Goal: Task Accomplishment & Management: Manage account settings

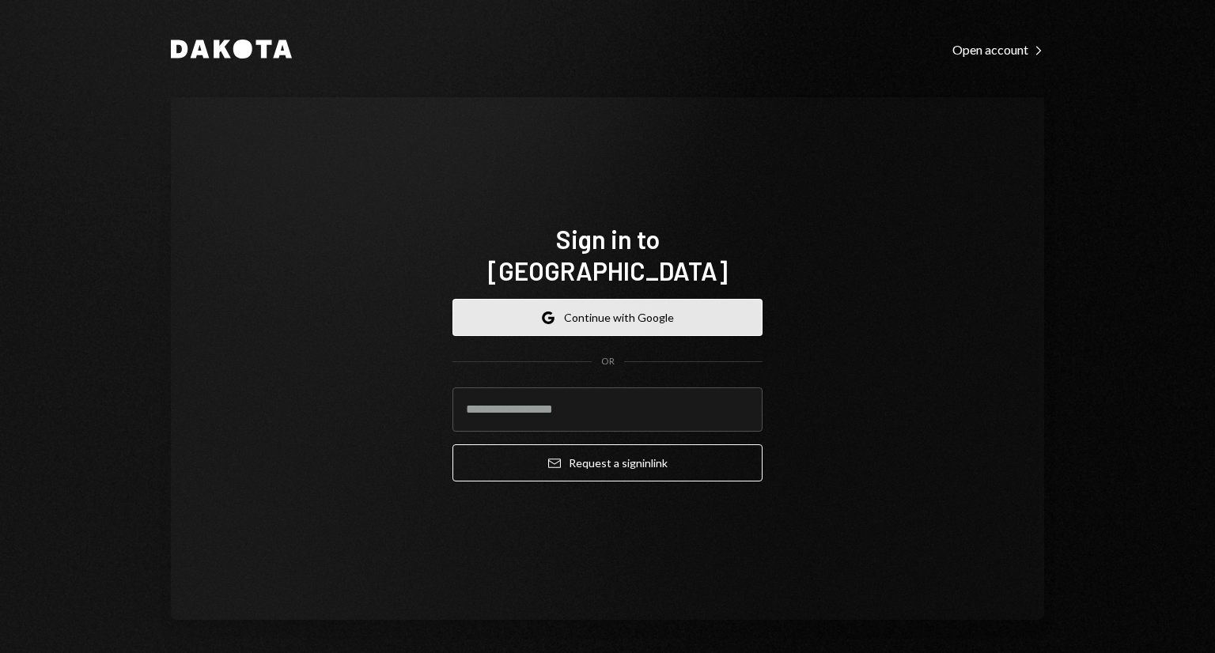
click at [603, 305] on button "Google Continue with Google" at bounding box center [607, 317] width 310 height 37
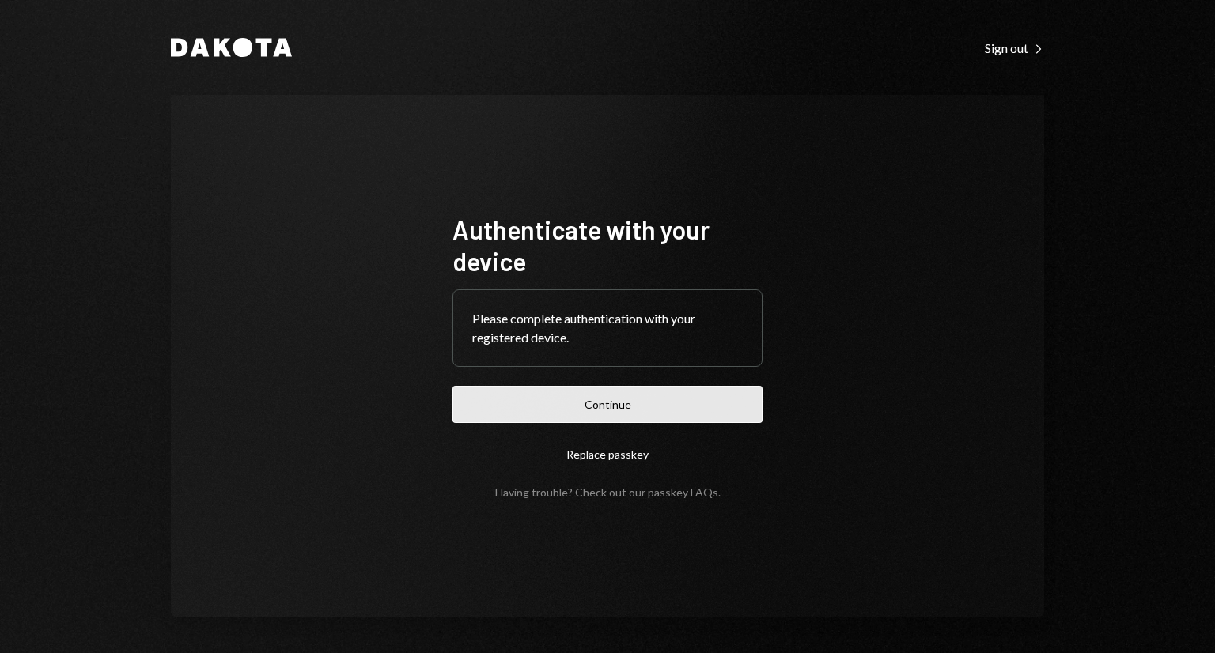
click at [570, 393] on button "Continue" at bounding box center [607, 404] width 310 height 37
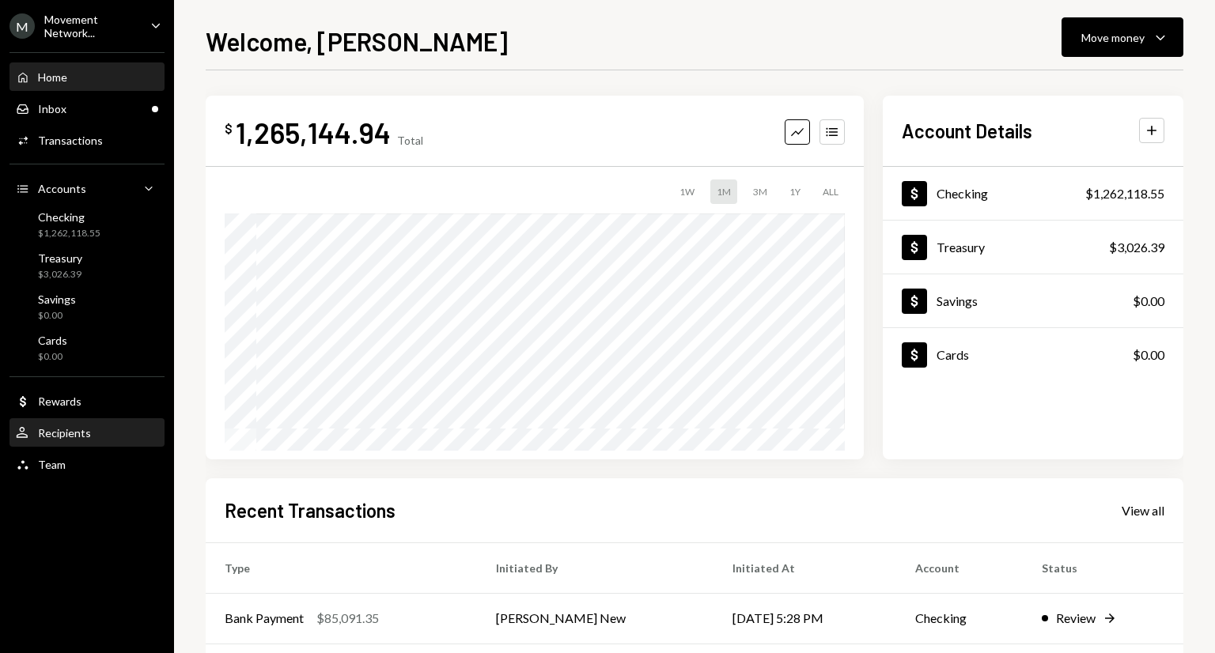
click at [74, 435] on div "Recipients" at bounding box center [64, 432] width 53 height 13
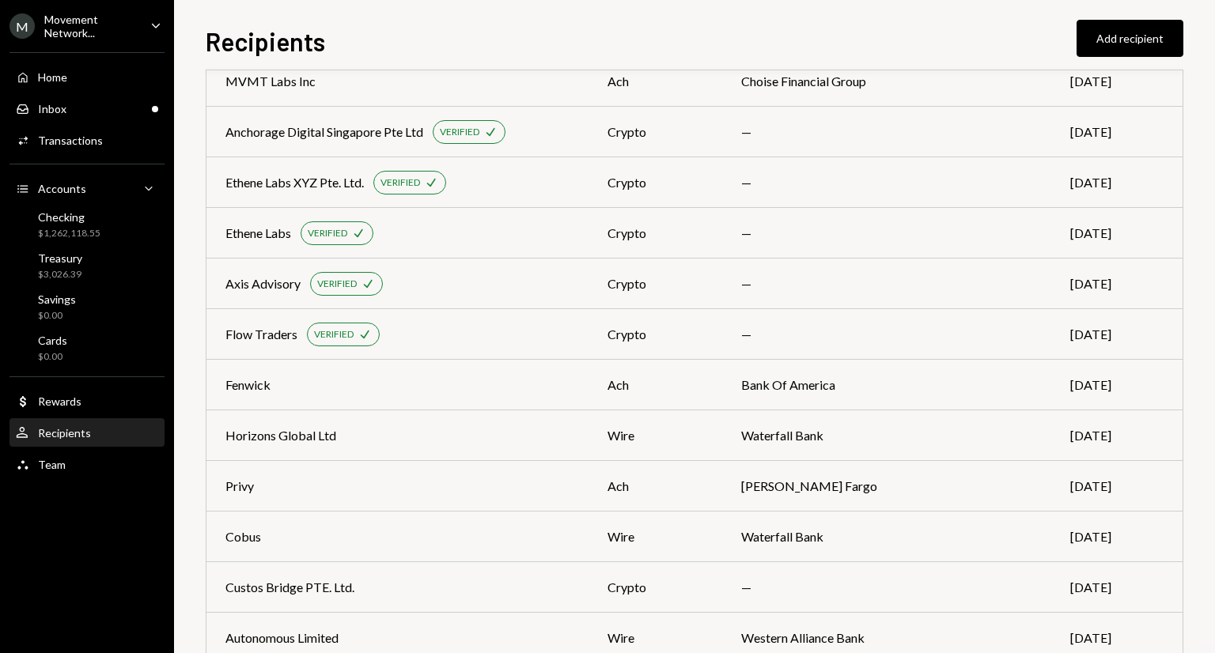
scroll to position [448, 0]
click at [561, 526] on div "Cobus" at bounding box center [397, 534] width 344 height 19
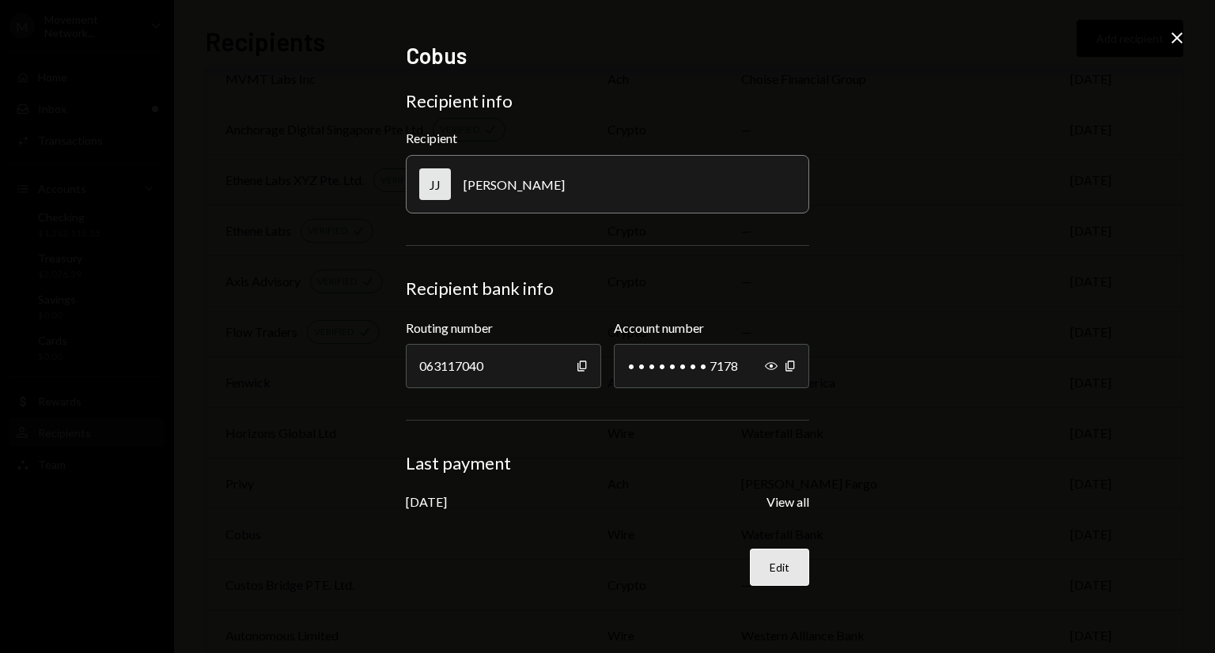
click at [772, 570] on button "Edit" at bounding box center [779, 567] width 59 height 37
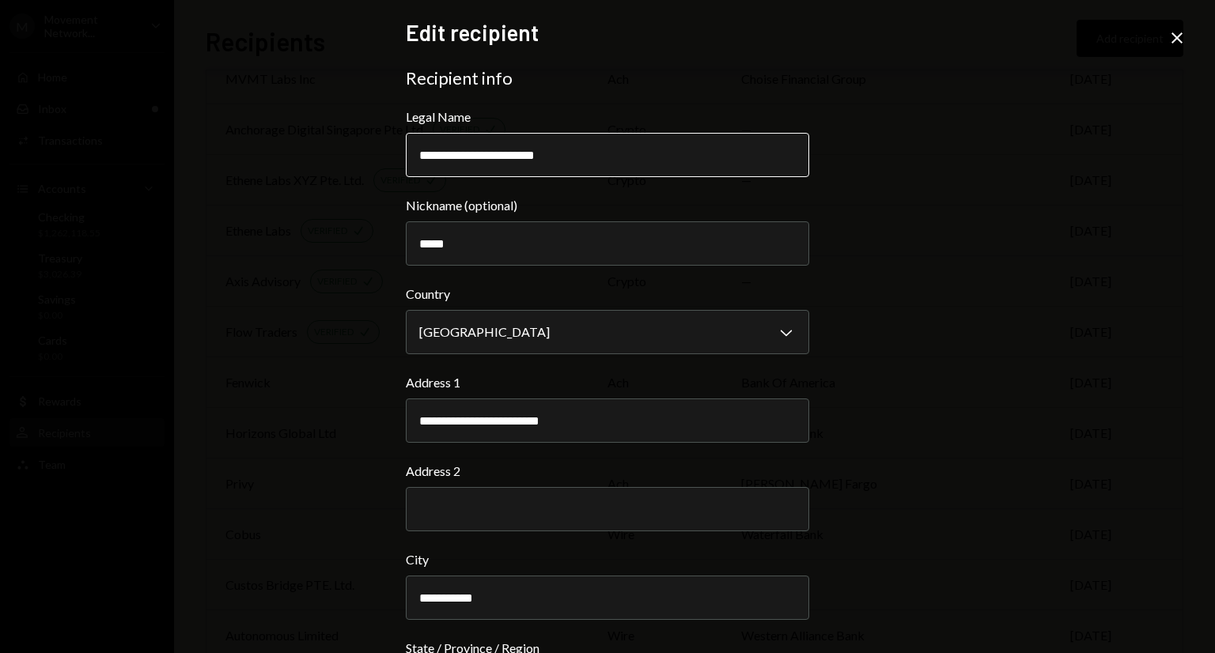
drag, startPoint x: 528, startPoint y: 159, endPoint x: 475, endPoint y: 160, distance: 53.8
click at [475, 160] on input "**********" at bounding box center [607, 155] width 403 height 44
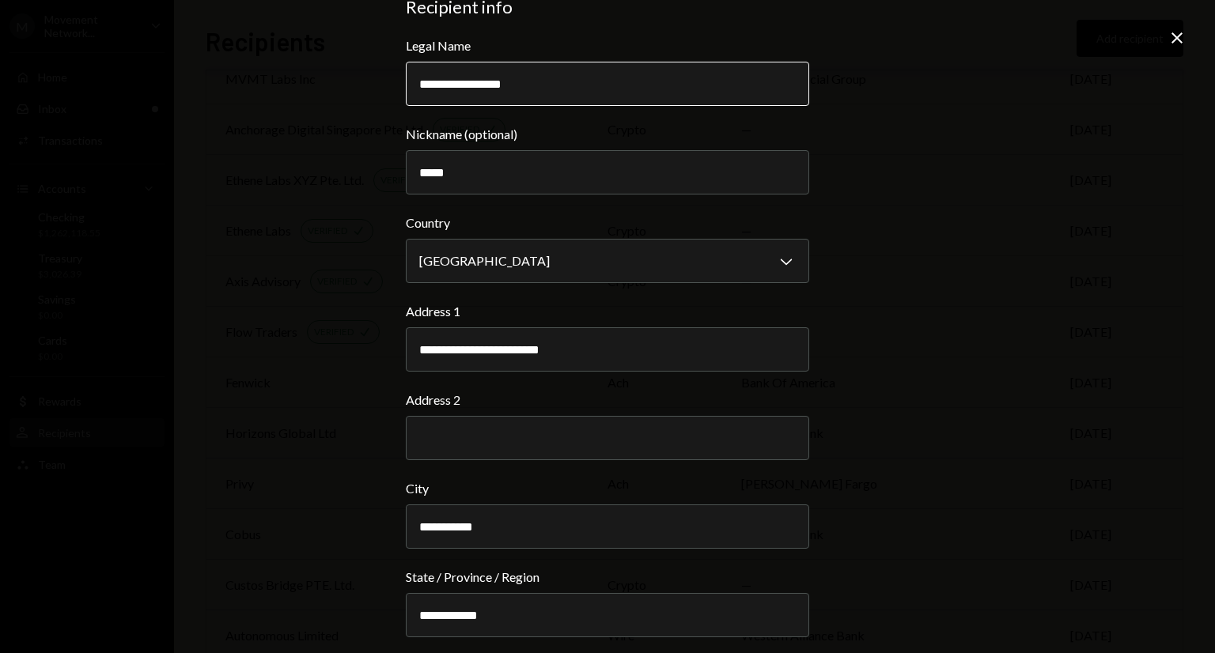
scroll to position [488, 0]
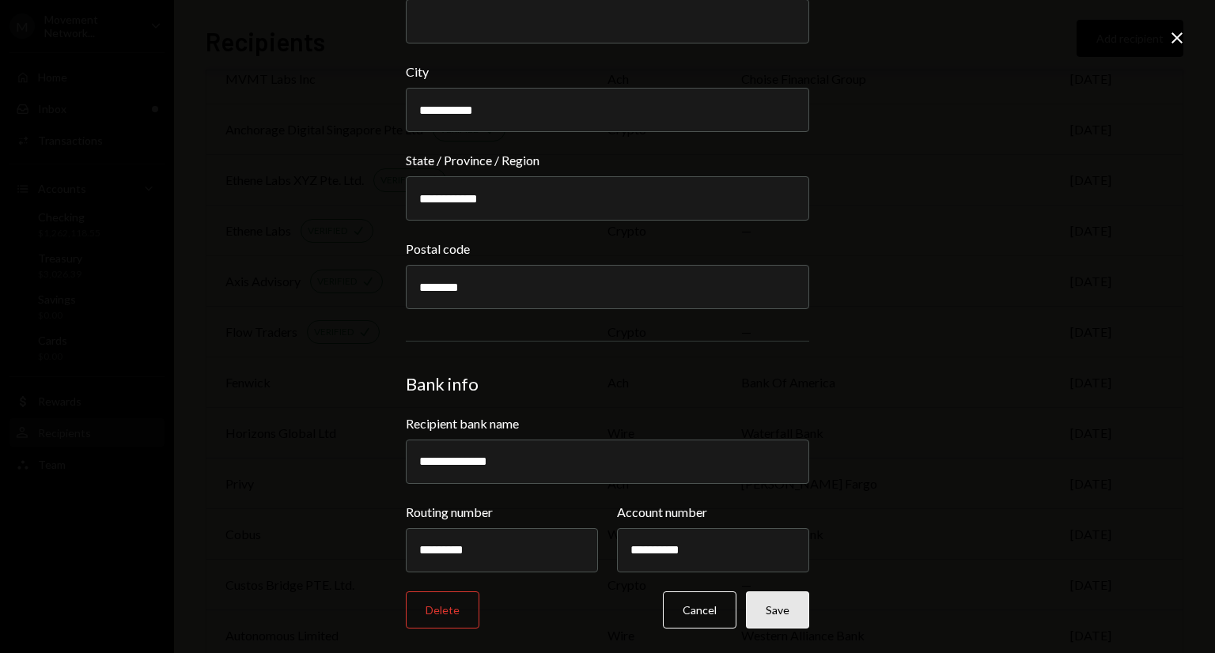
type input "**********"
click at [786, 601] on button "Save" at bounding box center [777, 610] width 63 height 37
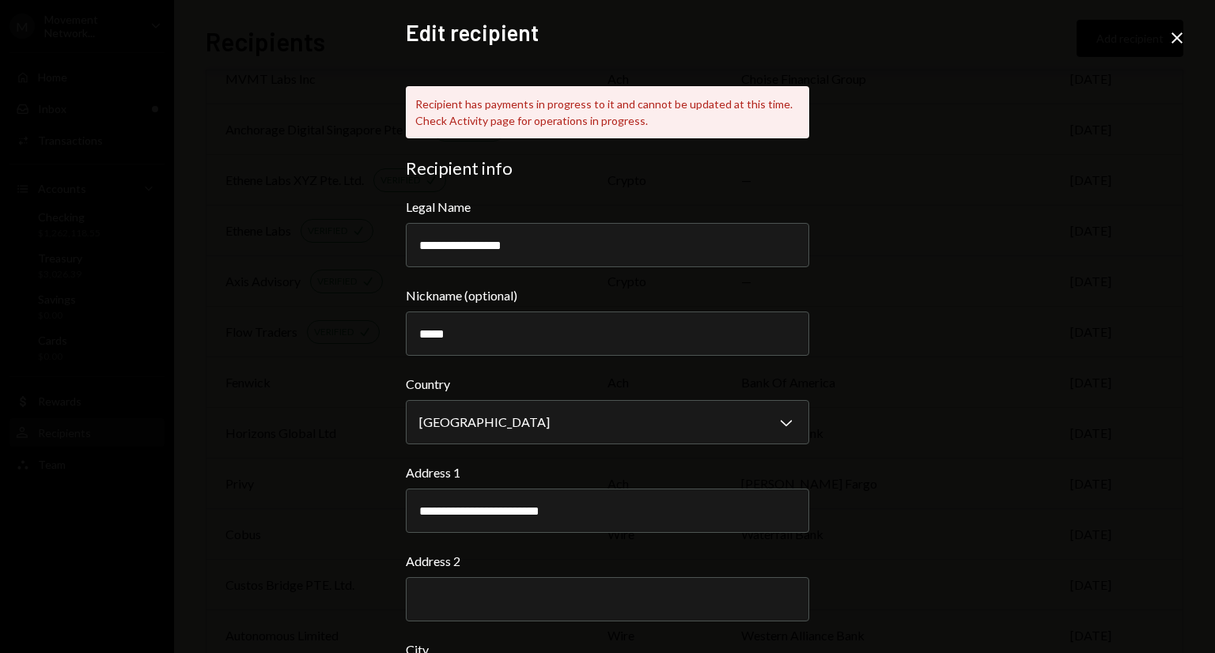
click at [1174, 31] on icon "Close" at bounding box center [1177, 37] width 19 height 19
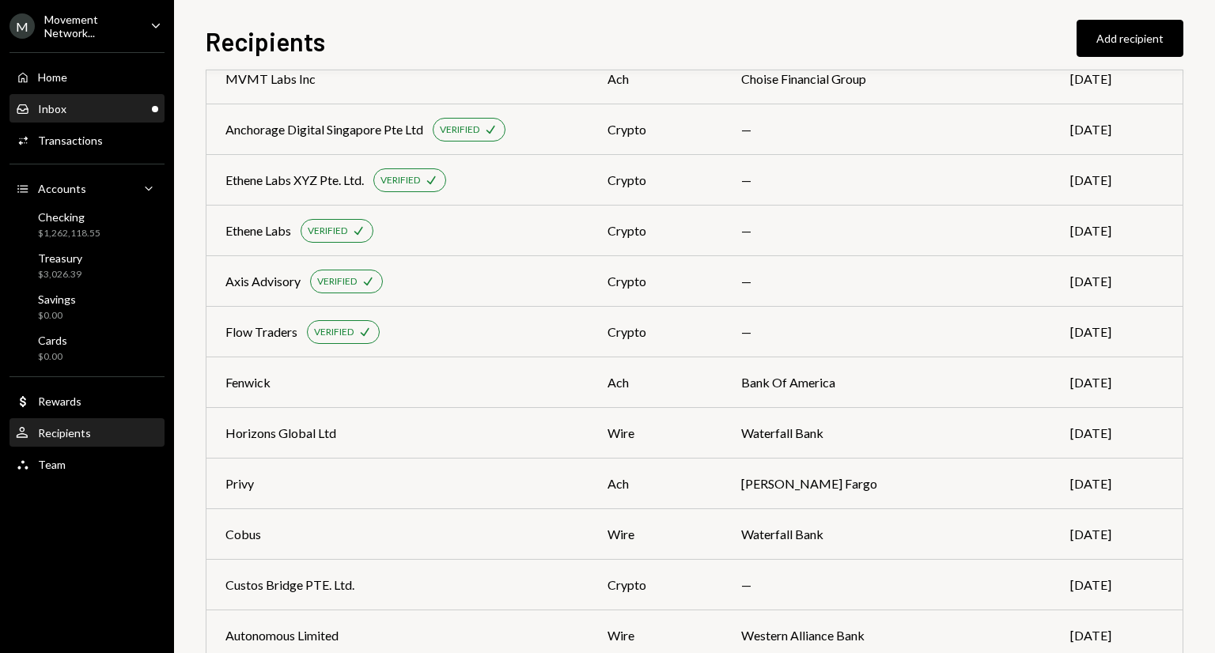
click at [94, 121] on div "Inbox Inbox" at bounding box center [87, 109] width 142 height 27
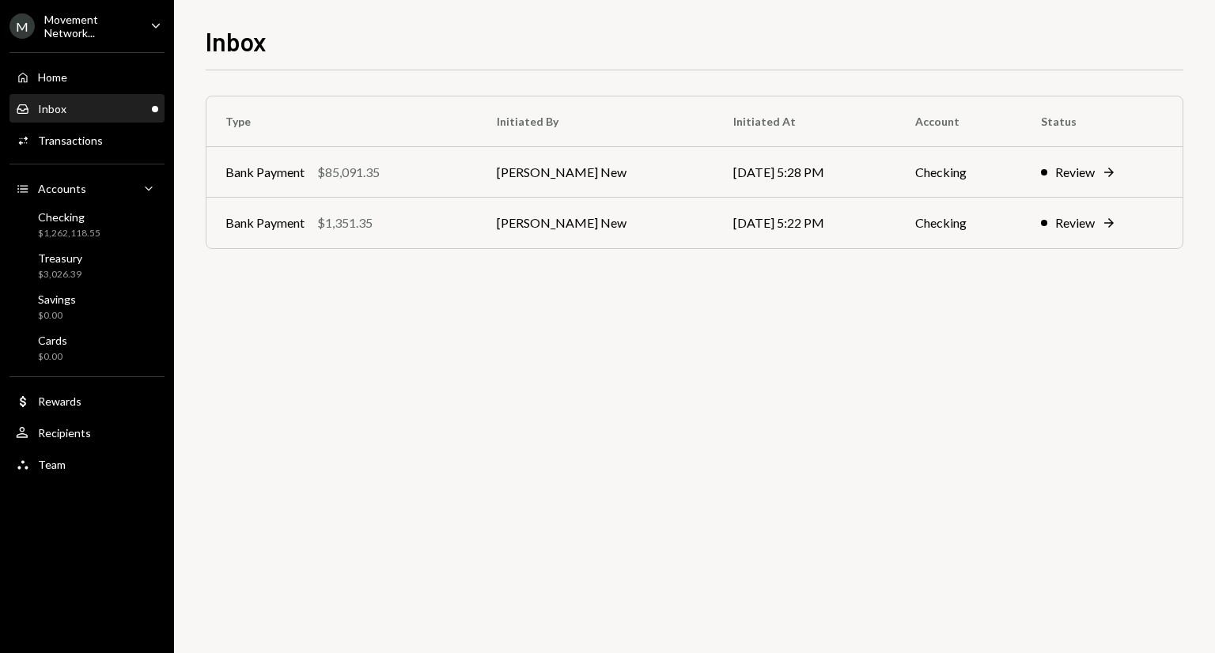
click at [415, 456] on div "Type Initiated By Initiated At Account Status Bank Payment $85,091.35 [PERSON_N…" at bounding box center [695, 361] width 978 height 583
click at [472, 161] on td "Bank Payment $85,091.35" at bounding box center [341, 172] width 271 height 51
